Goal: Transaction & Acquisition: Purchase product/service

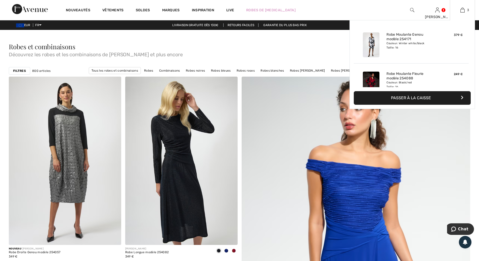
click at [400, 96] on button "Passer à la caisse" at bounding box center [412, 98] width 117 height 14
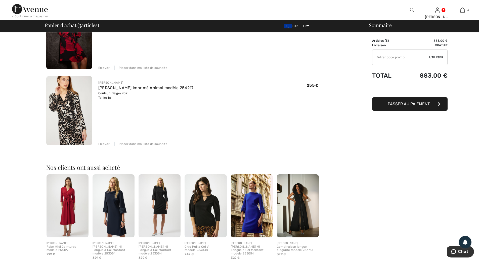
scroll to position [151, 0]
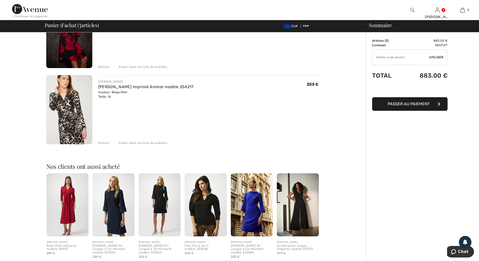
click at [103, 142] on div "Enlever" at bounding box center [103, 143] width 11 height 5
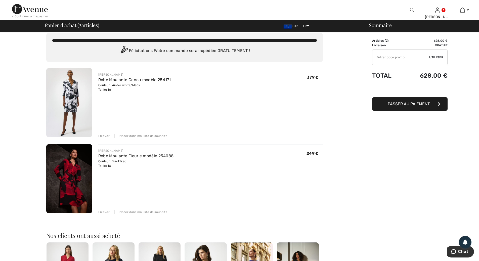
scroll to position [0, 0]
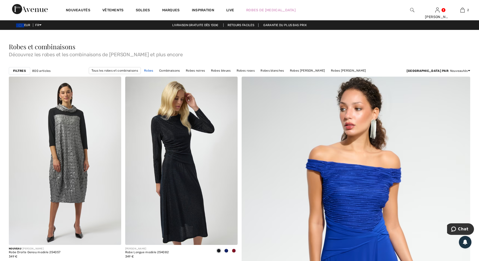
click at [156, 68] on link "Robes" at bounding box center [149, 70] width 14 height 7
click at [156, 70] on link "Robes" at bounding box center [149, 70] width 14 height 7
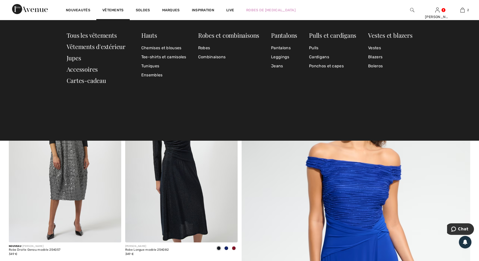
click at [111, 8] on div "Vêtements" at bounding box center [112, 10] width 33 height 20
click at [209, 48] on link "Robes" at bounding box center [228, 47] width 61 height 9
click at [207, 48] on link "Robes" at bounding box center [228, 47] width 61 height 9
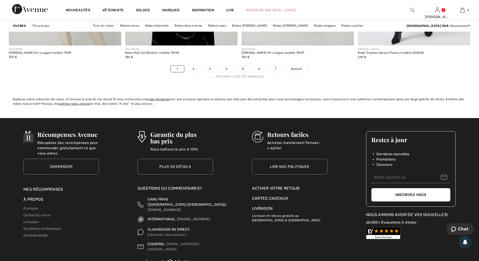
scroll to position [2917, 0]
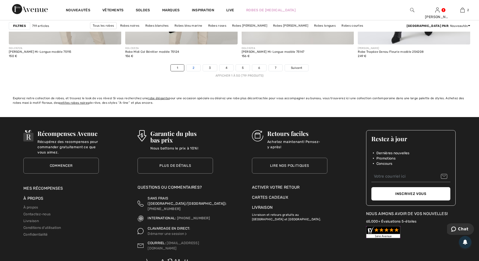
click at [196, 68] on link "2" at bounding box center [194, 68] width 14 height 7
click at [297, 68] on span "Suivant" at bounding box center [296, 68] width 11 height 5
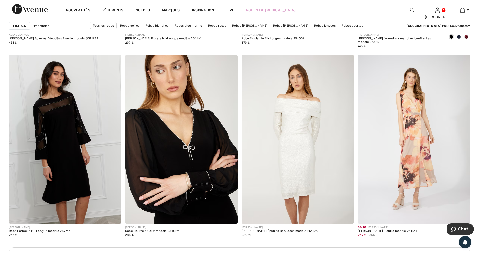
scroll to position [603, 0]
